Goal: Transaction & Acquisition: Purchase product/service

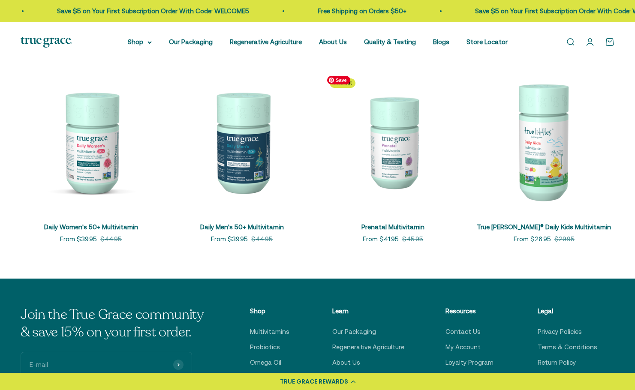
scroll to position [386, 0]
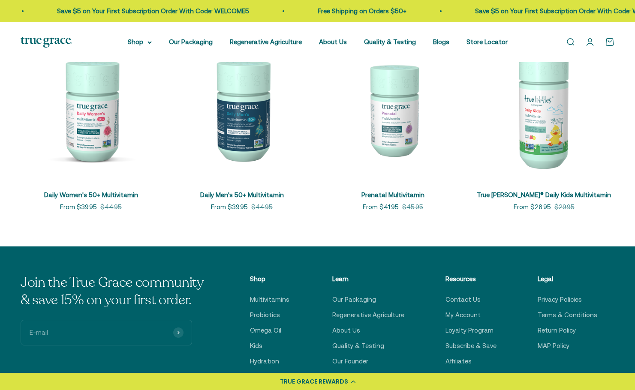
click at [114, 192] on link "Daily Women's 50+ Multivitamin" at bounding box center [91, 194] width 94 height 7
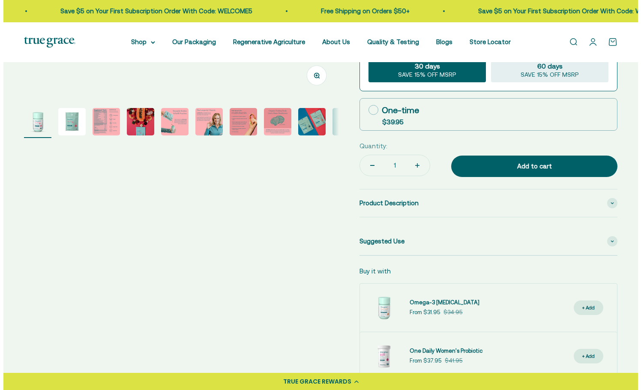
scroll to position [300, 0]
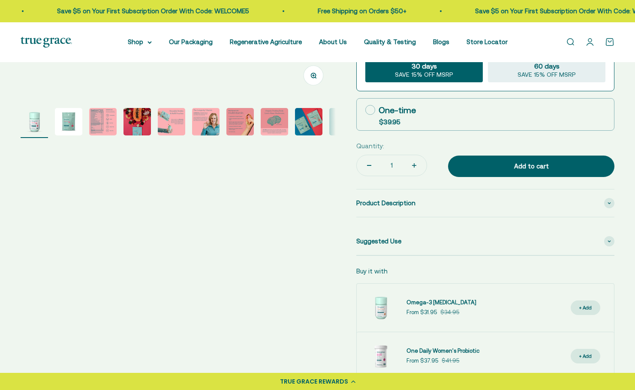
click at [102, 123] on img "Go to item 3" at bounding box center [102, 121] width 27 height 27
select select "3"
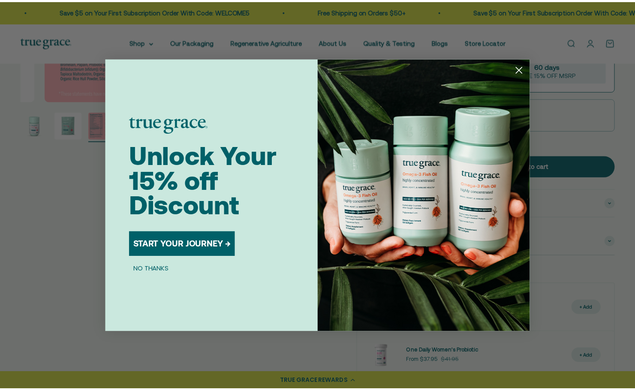
scroll to position [0, 651]
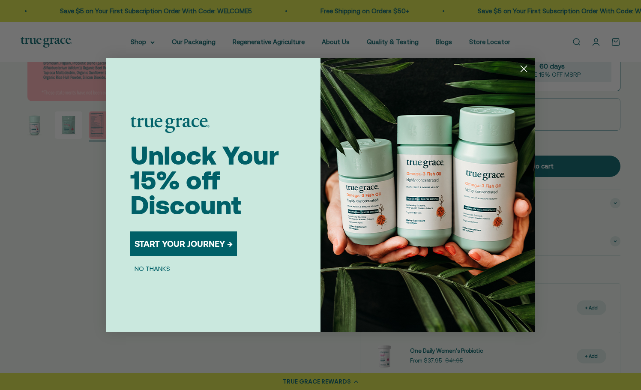
drag, startPoint x: 524, startPoint y: 67, endPoint x: 515, endPoint y: 120, distance: 54.0
click at [524, 67] on icon "Close dialog" at bounding box center [523, 68] width 15 height 15
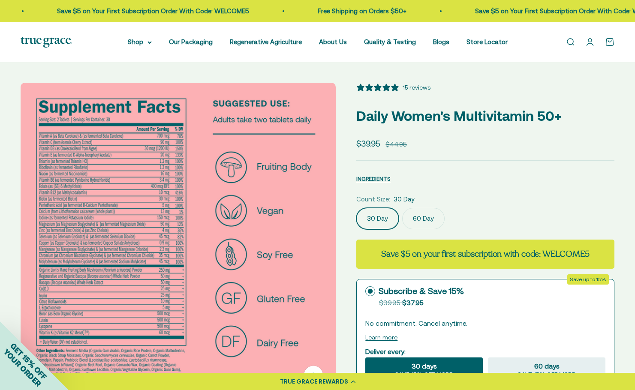
scroll to position [171, 0]
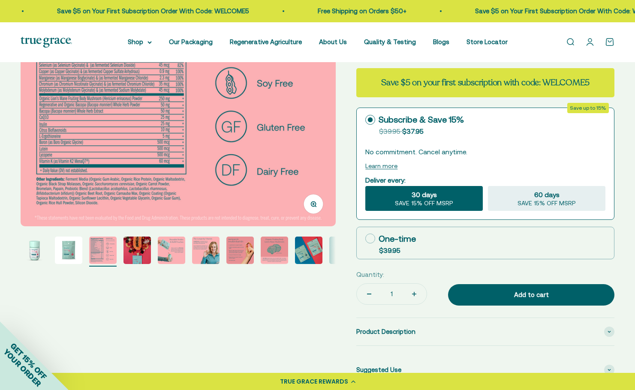
click at [319, 248] on img "Go to item 9" at bounding box center [308, 250] width 27 height 27
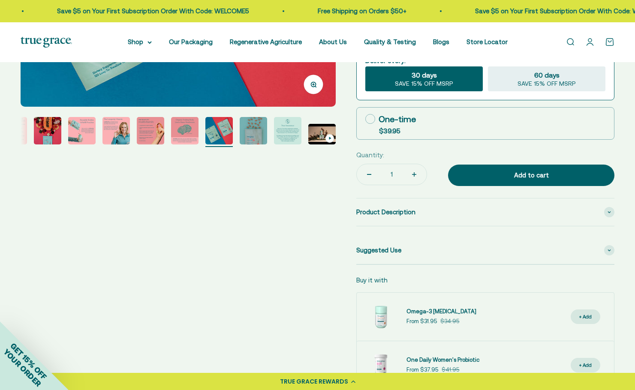
scroll to position [300, 0]
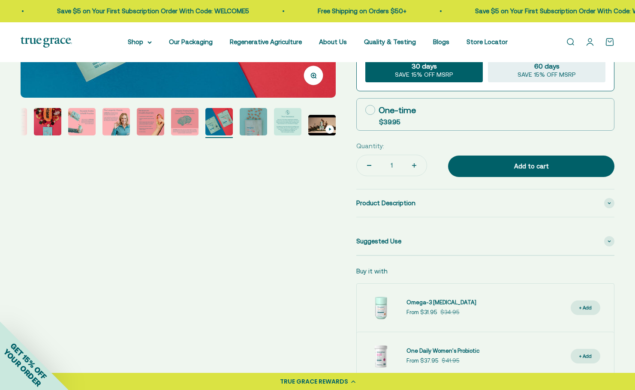
click at [183, 124] on img "Go to item 8" at bounding box center [184, 121] width 27 height 27
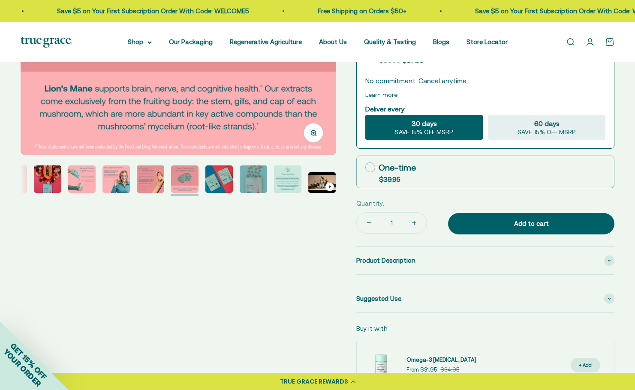
scroll to position [257, 0]
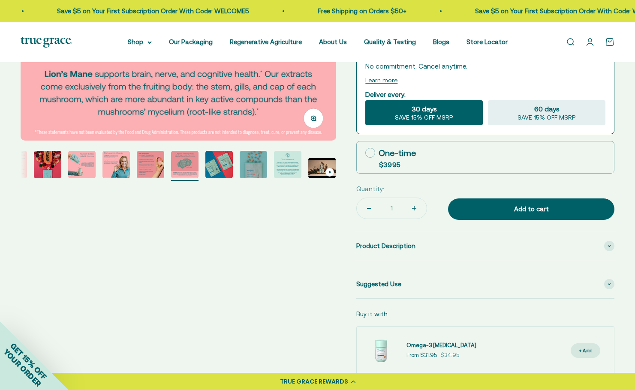
click at [52, 168] on img "Go to item 4" at bounding box center [47, 164] width 27 height 27
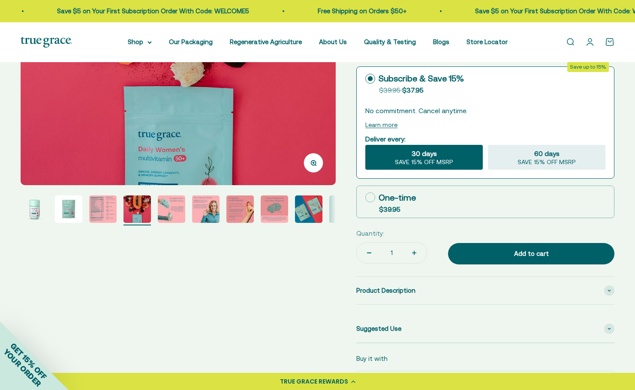
scroll to position [214, 0]
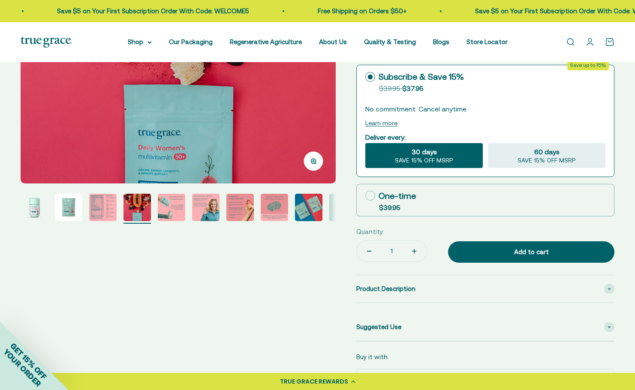
click at [111, 210] on img "Go to item 3" at bounding box center [102, 207] width 27 height 27
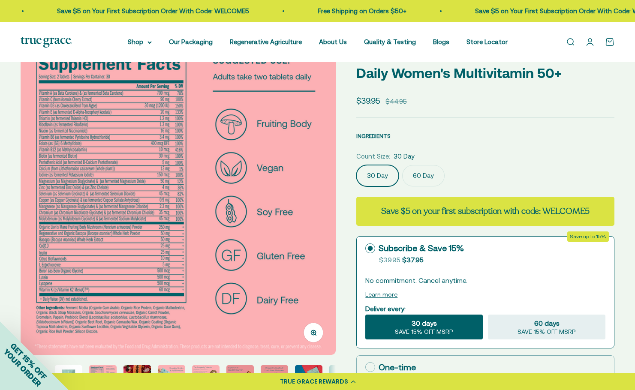
scroll to position [0, 0]
